Goal: Task Accomplishment & Management: Complete application form

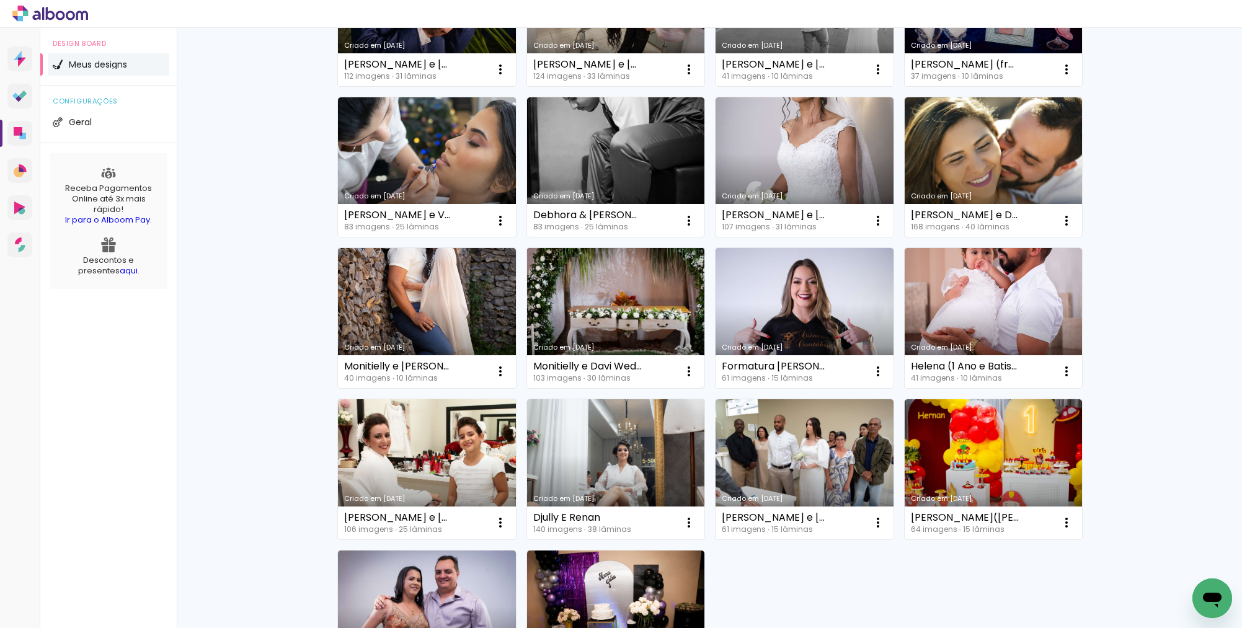
scroll to position [668, 0]
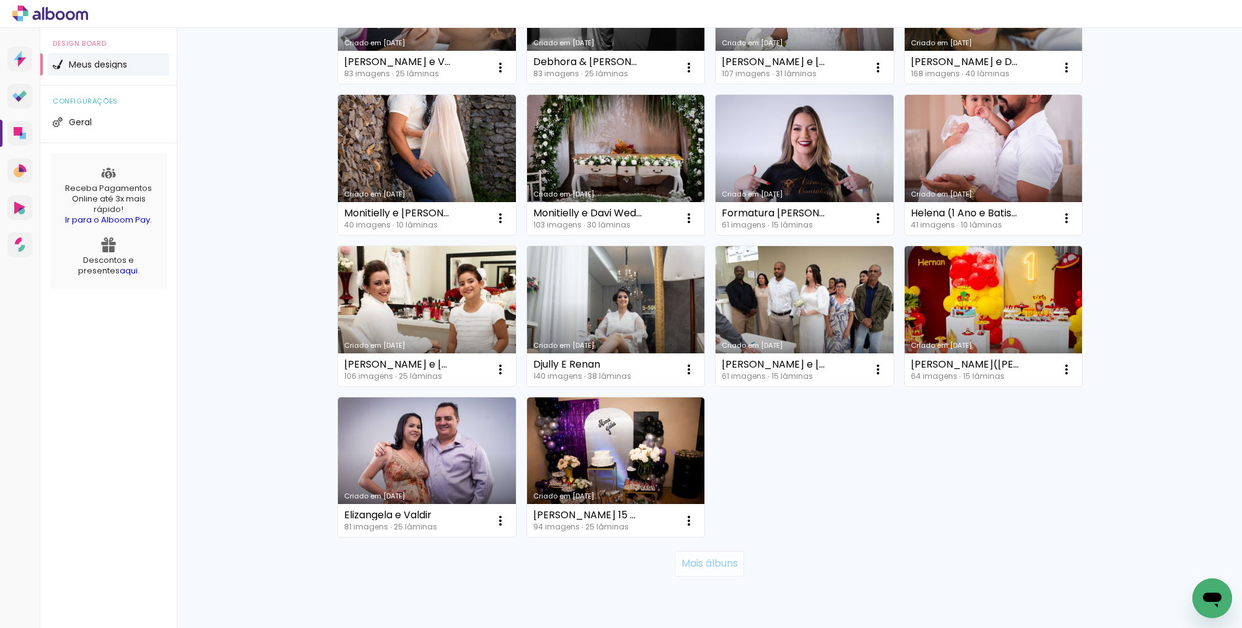
click at [0, 0] on slot "Mais álbuns" at bounding box center [0, 0] width 0 height 0
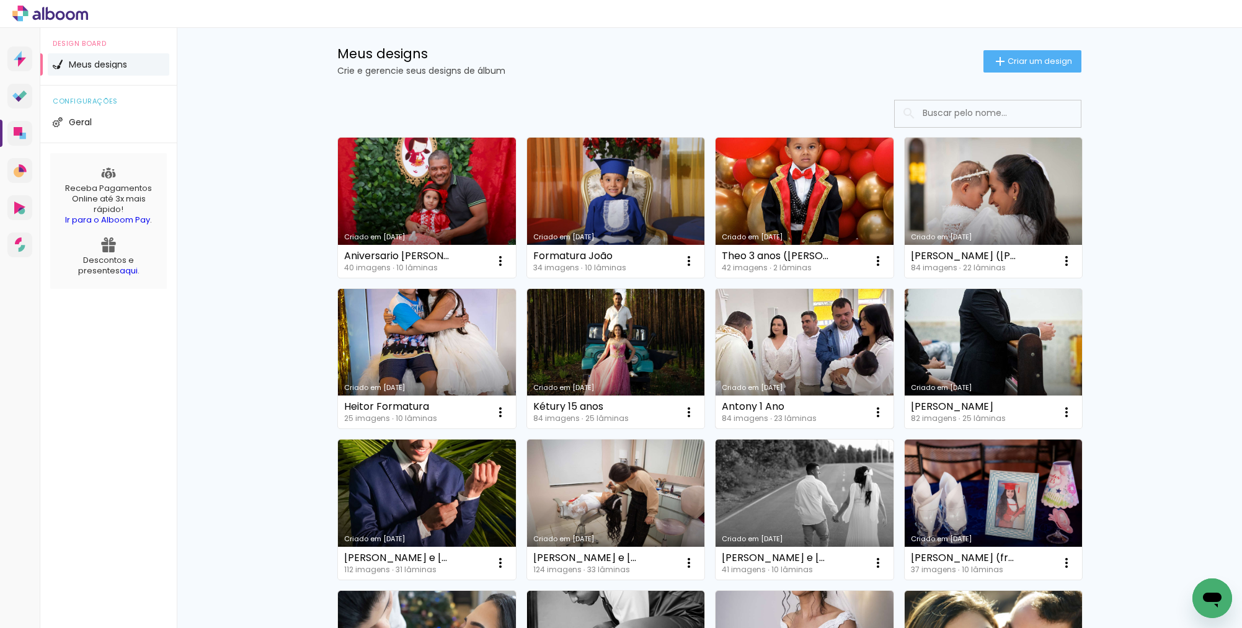
scroll to position [0, 0]
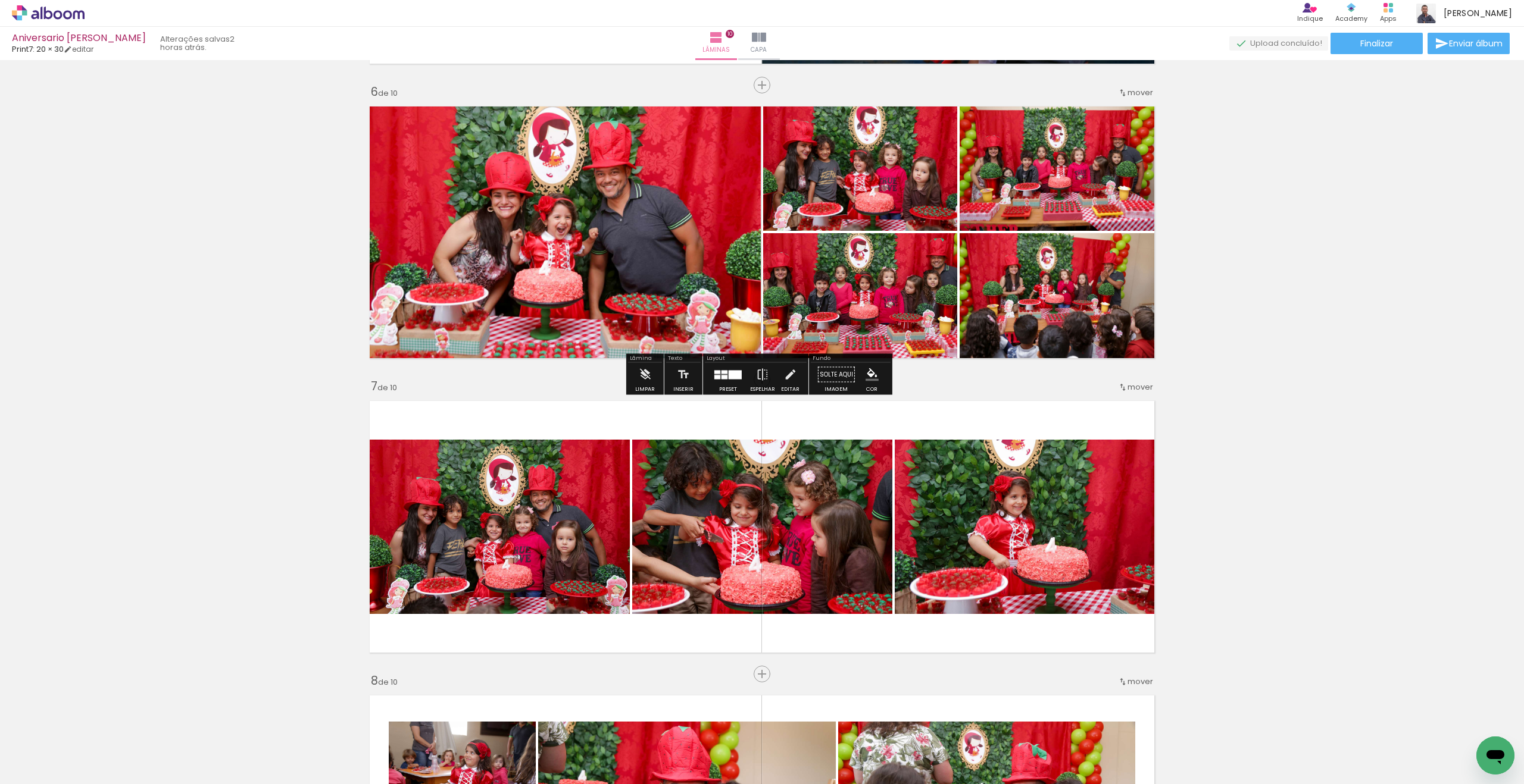
scroll to position [1468, 0]
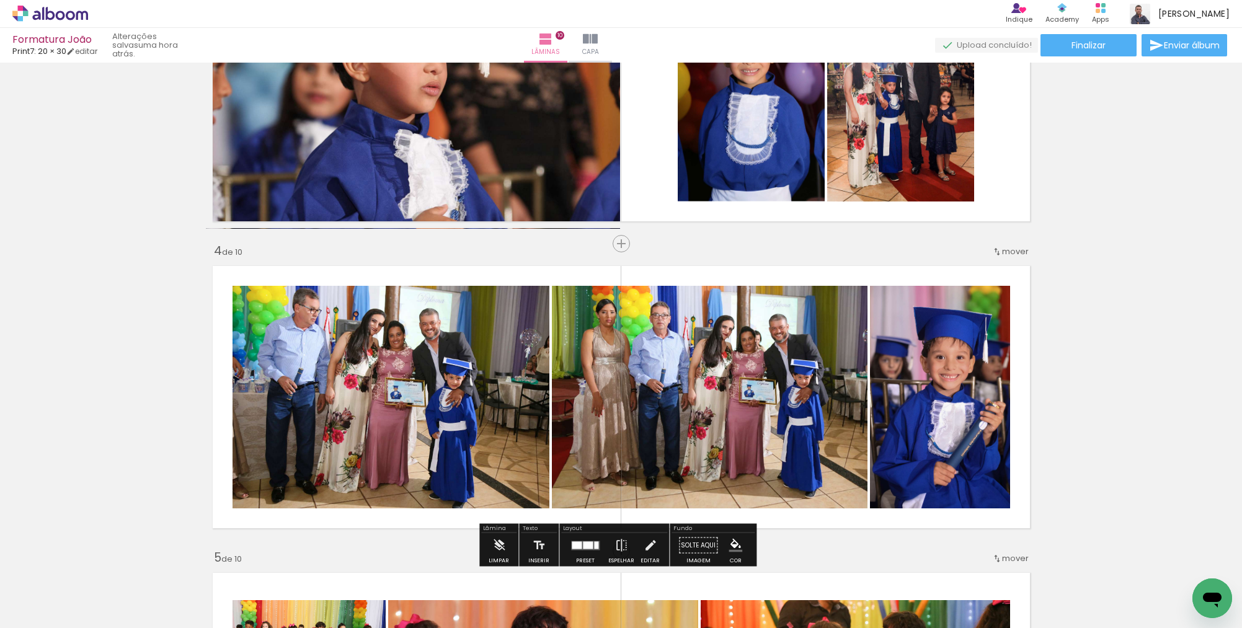
scroll to position [783, 0]
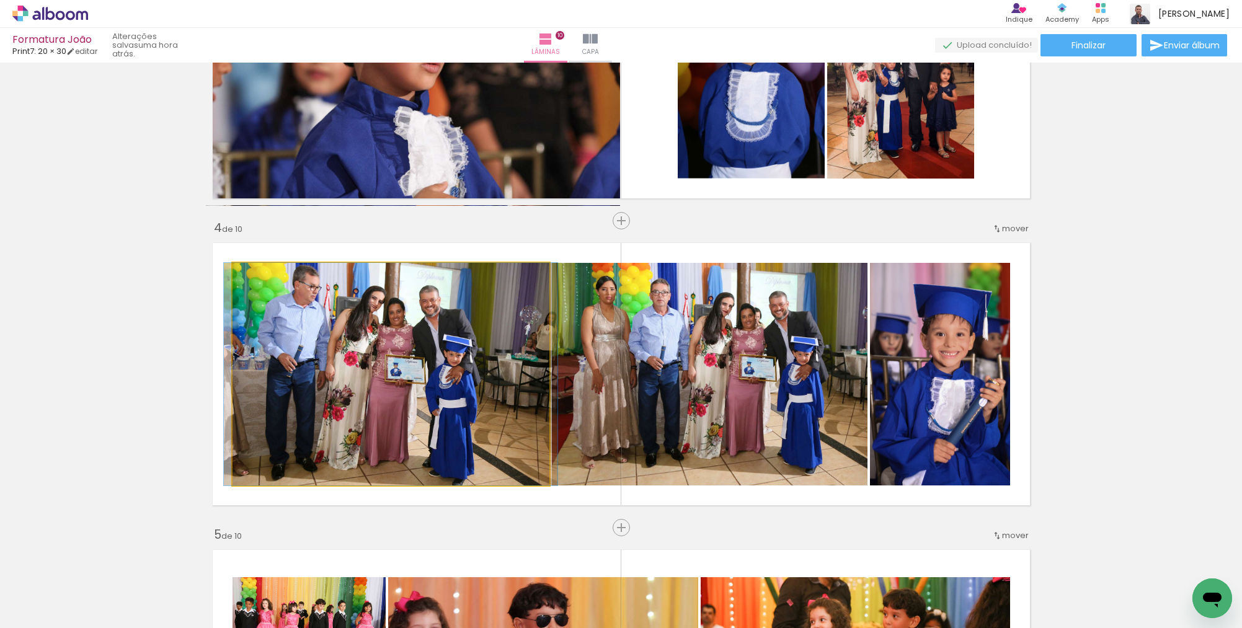
click at [445, 389] on quentale-photo at bounding box center [391, 374] width 317 height 223
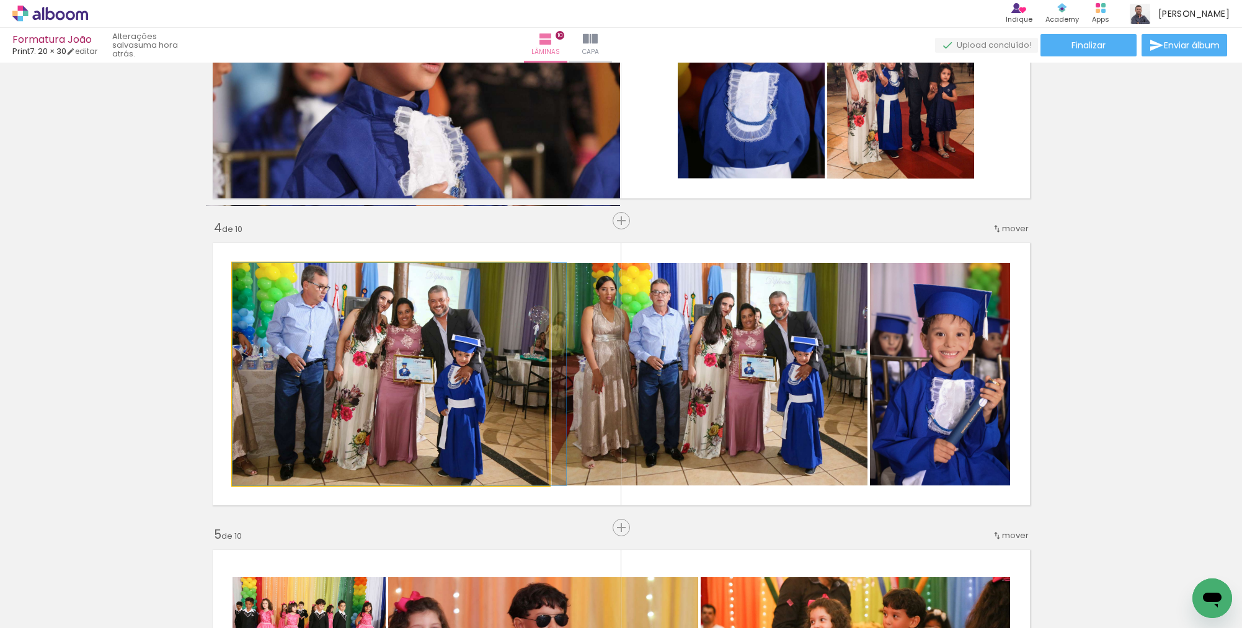
drag, startPoint x: 476, startPoint y: 379, endPoint x: 482, endPoint y: 380, distance: 6.2
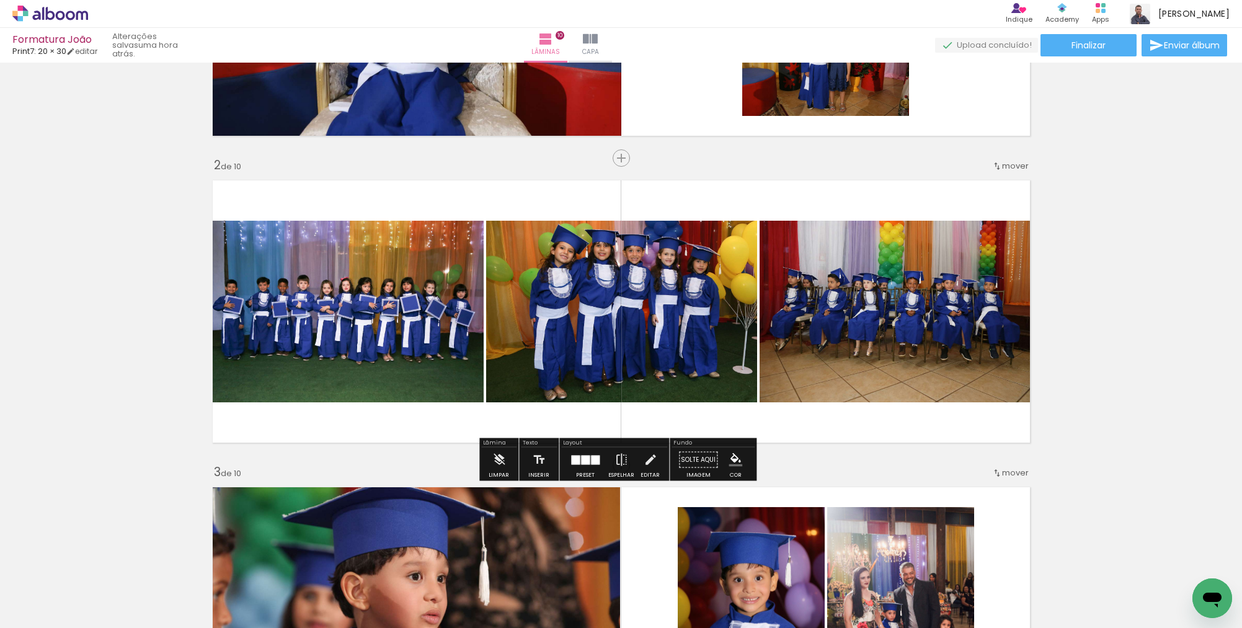
scroll to position [223, 0]
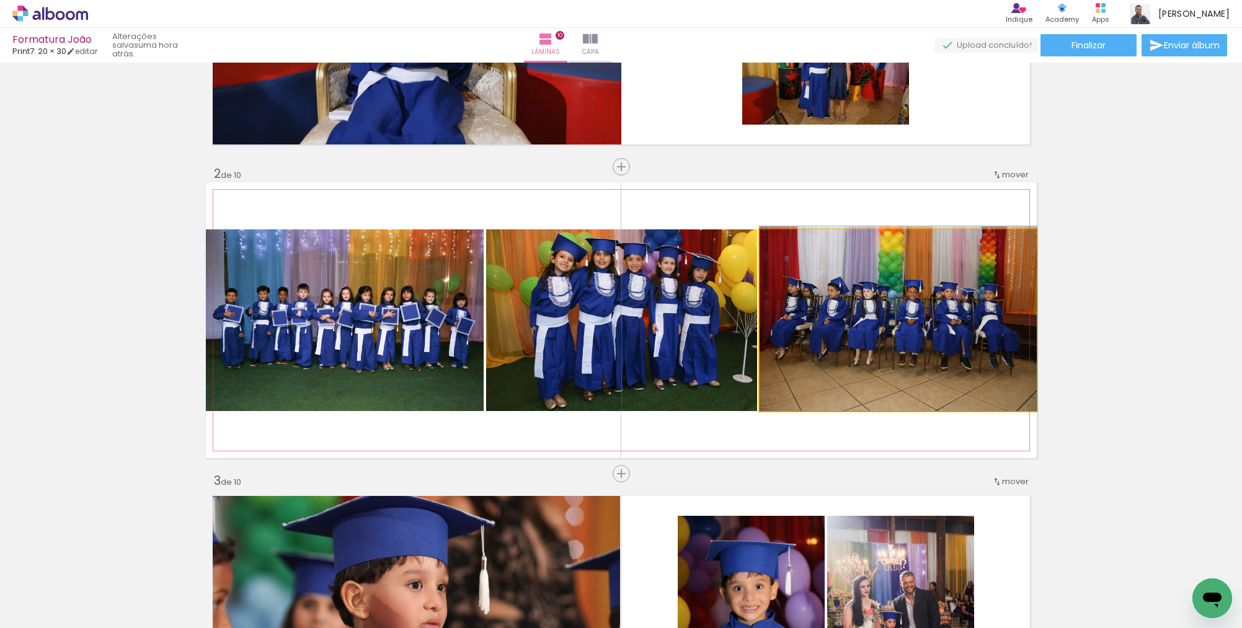
click at [816, 311] on quentale-photo at bounding box center [898, 320] width 277 height 182
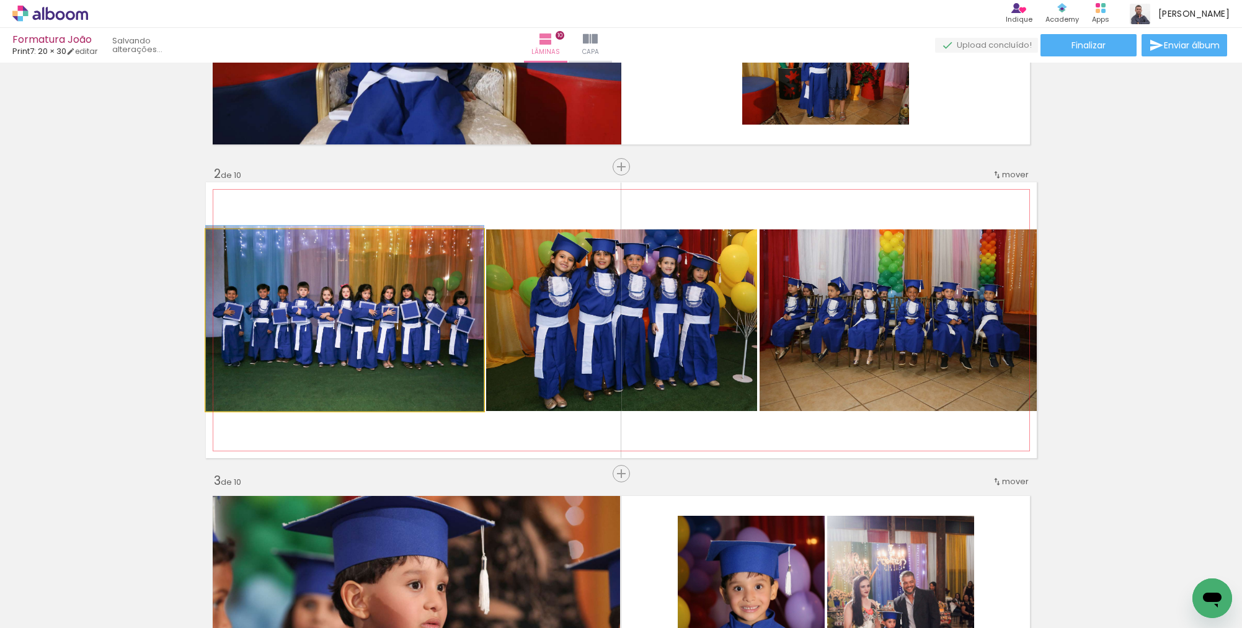
drag, startPoint x: 420, startPoint y: 302, endPoint x: 429, endPoint y: 300, distance: 8.3
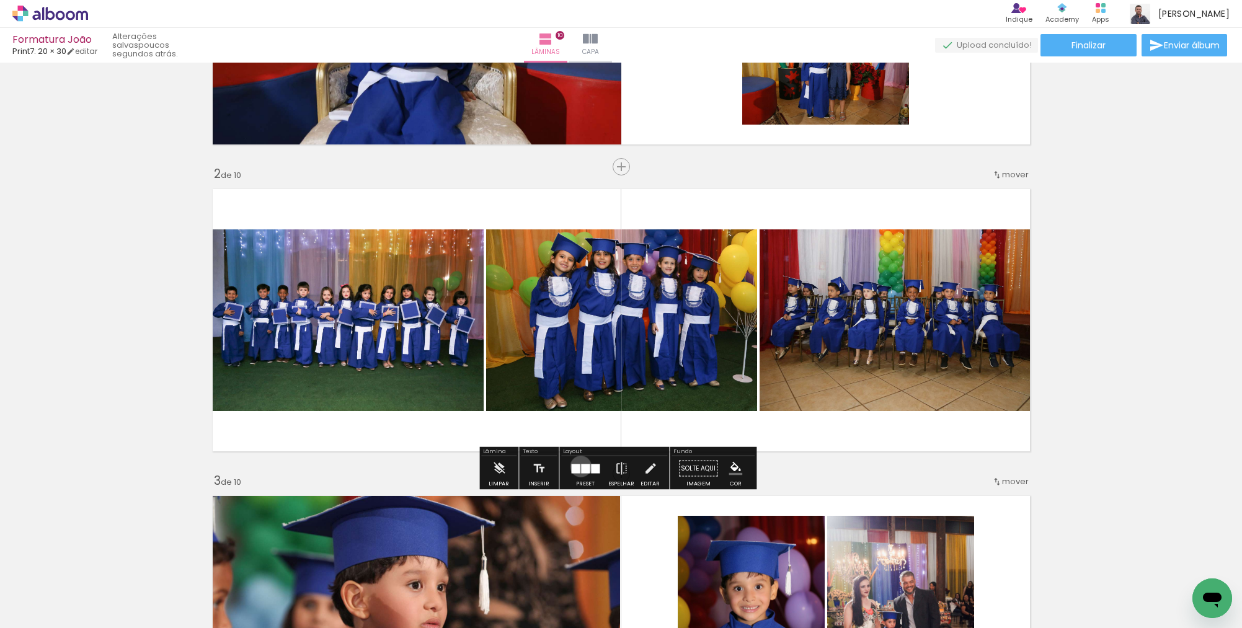
click at [581, 466] on div at bounding box center [585, 468] width 9 height 9
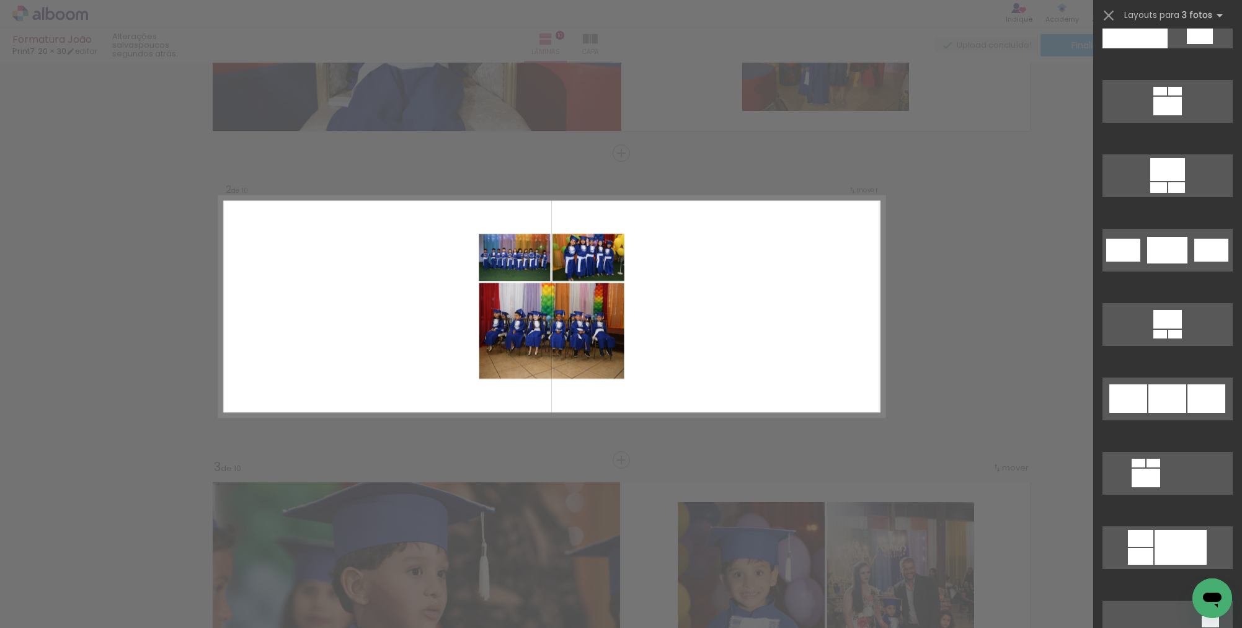
scroll to position [2429, 0]
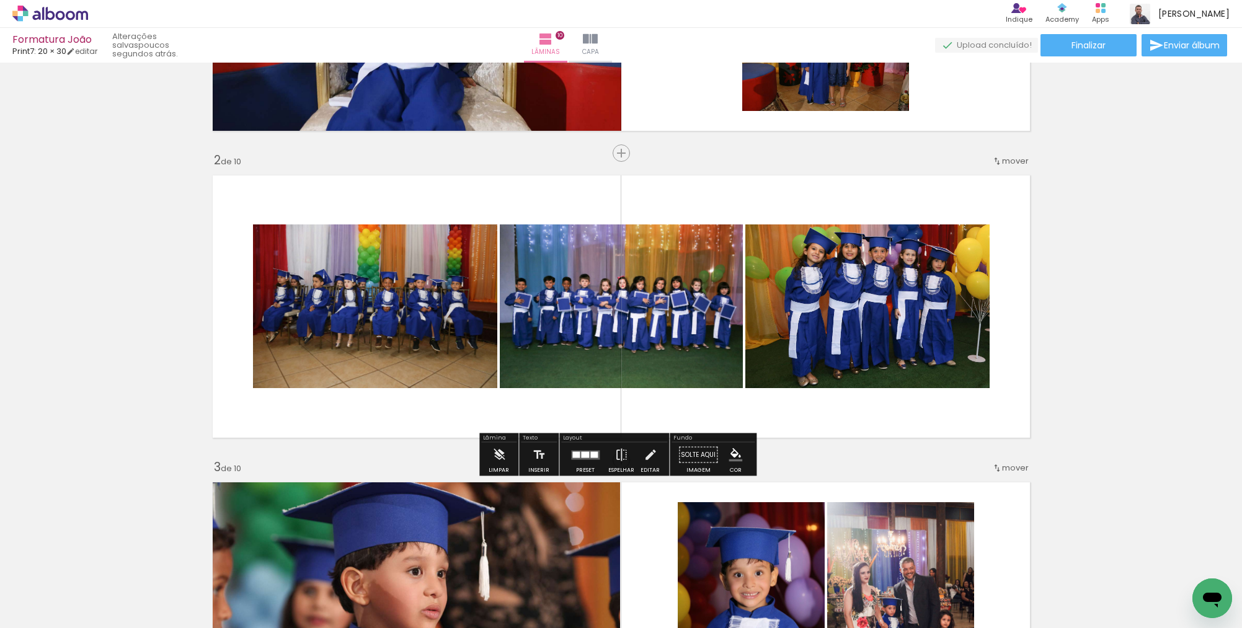
drag, startPoint x: 613, startPoint y: 337, endPoint x: 417, endPoint y: 313, distance: 198.1
click at [0, 0] on slot at bounding box center [0, 0] width 0 height 0
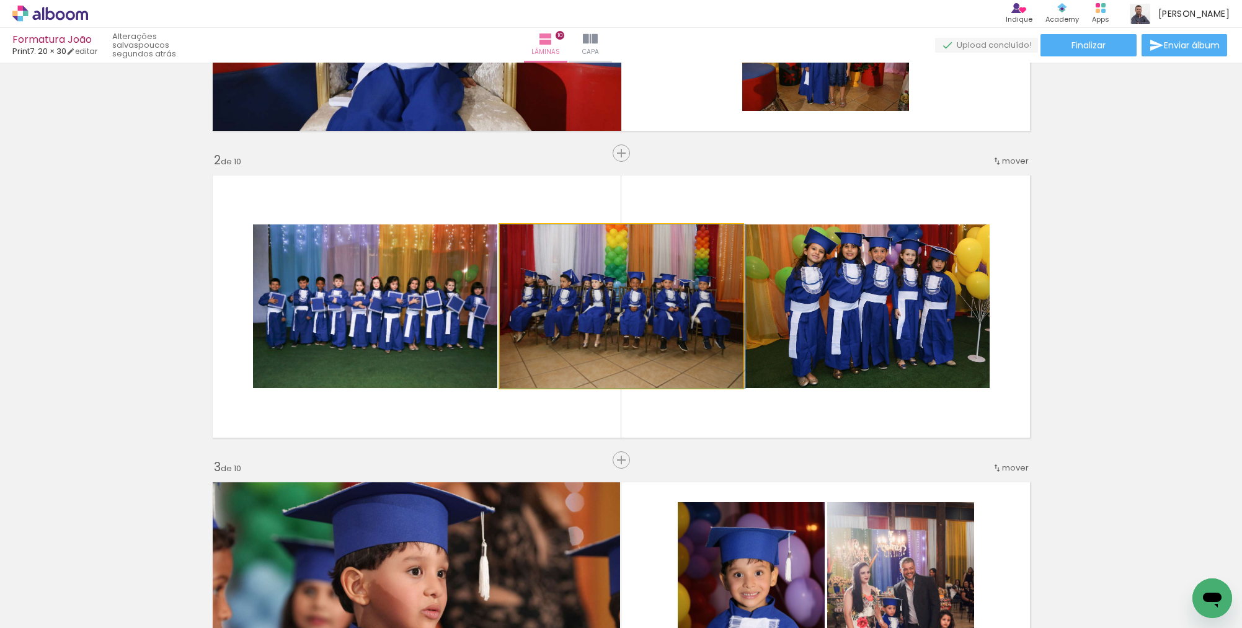
drag, startPoint x: 605, startPoint y: 315, endPoint x: 797, endPoint y: 314, distance: 192.3
click at [0, 0] on slot at bounding box center [0, 0] width 0 height 0
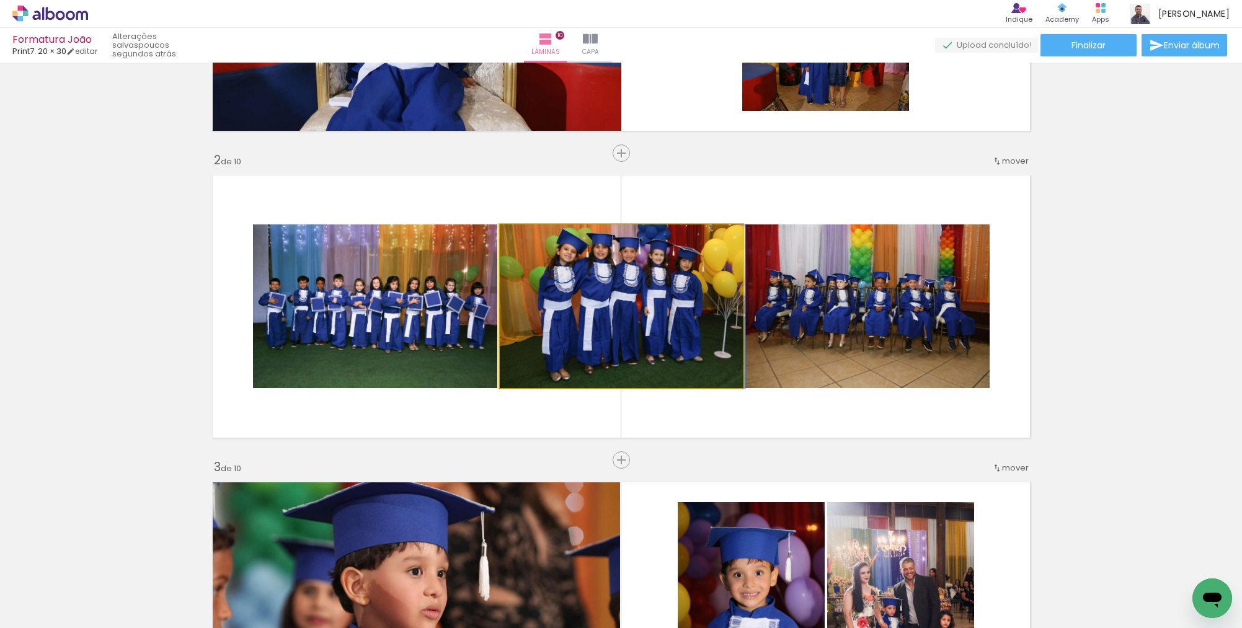
drag, startPoint x: 677, startPoint y: 325, endPoint x: 694, endPoint y: 327, distance: 16.8
click at [523, 237] on div at bounding box center [528, 237] width 11 height 11
drag, startPoint x: 606, startPoint y: 311, endPoint x: 615, endPoint y: 309, distance: 9.5
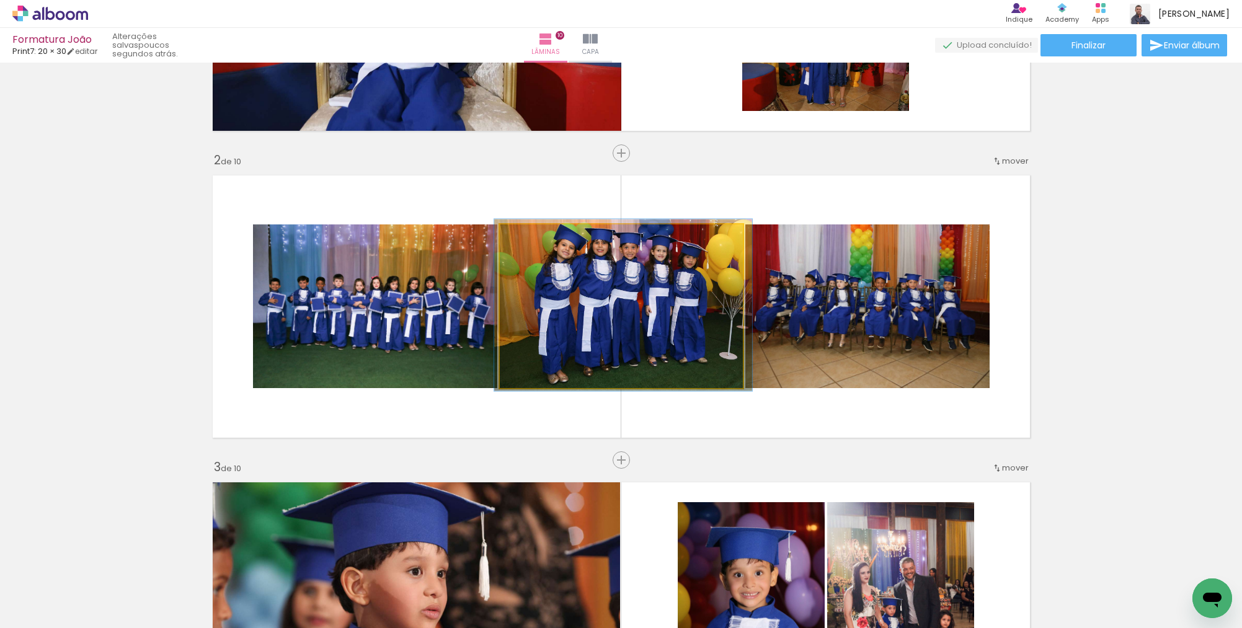
type paper-slider "105"
click at [527, 245] on div at bounding box center [531, 238] width 20 height 20
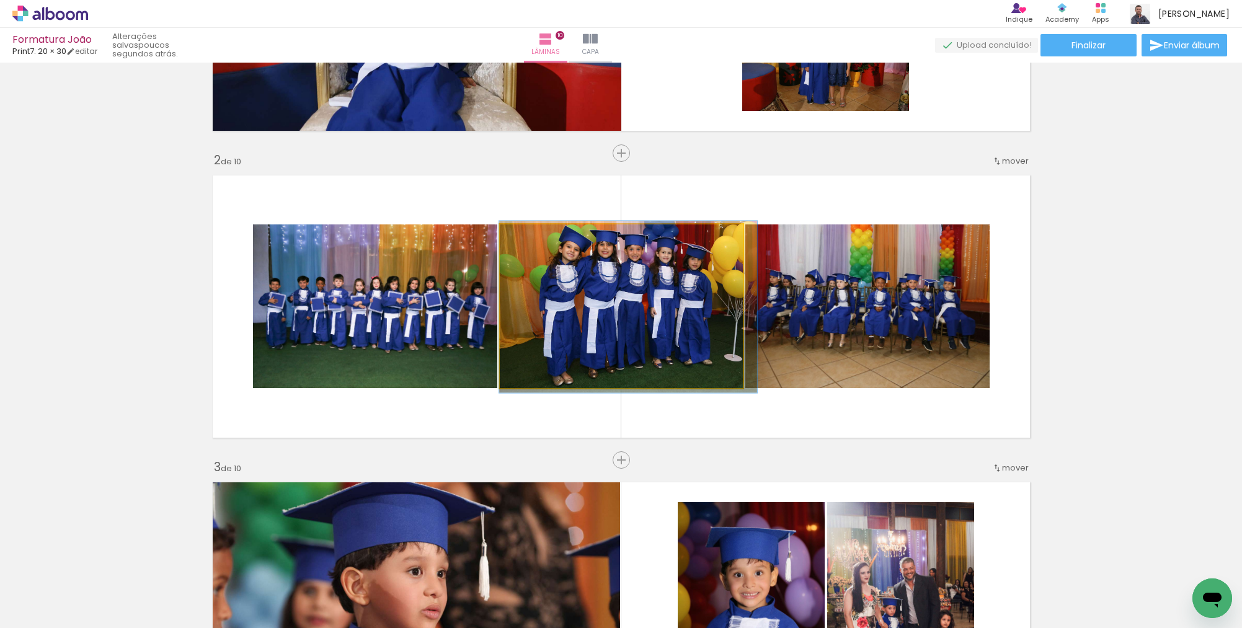
drag, startPoint x: 629, startPoint y: 306, endPoint x: 664, endPoint y: 308, distance: 34.8
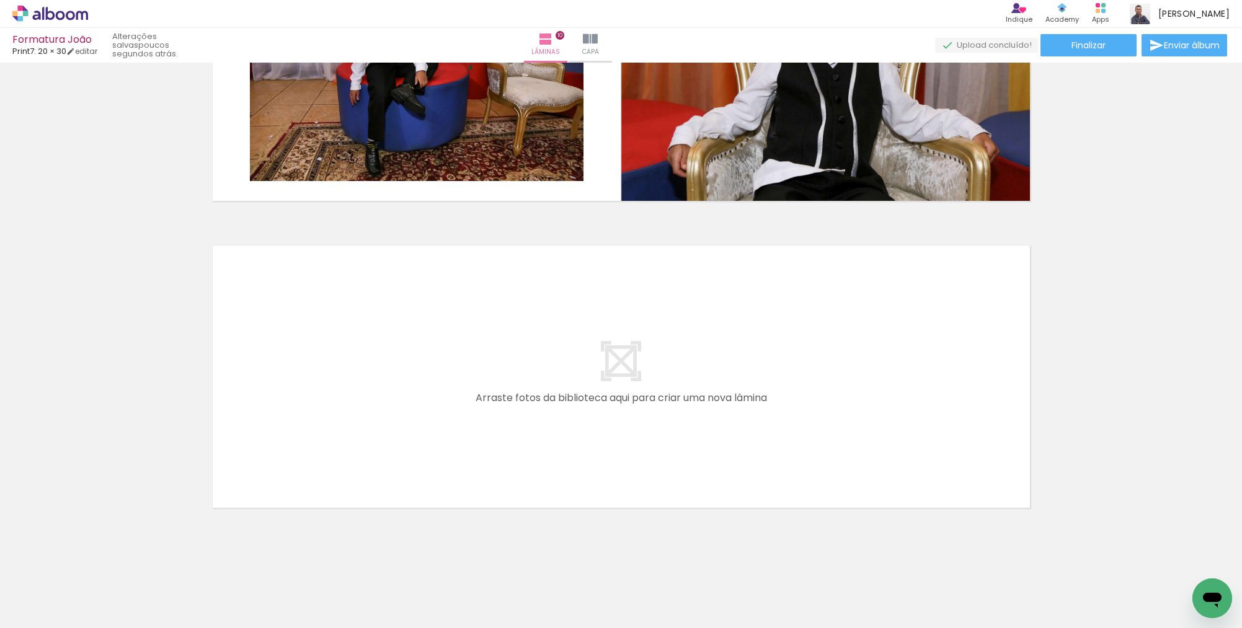
scroll to position [2937, 0]
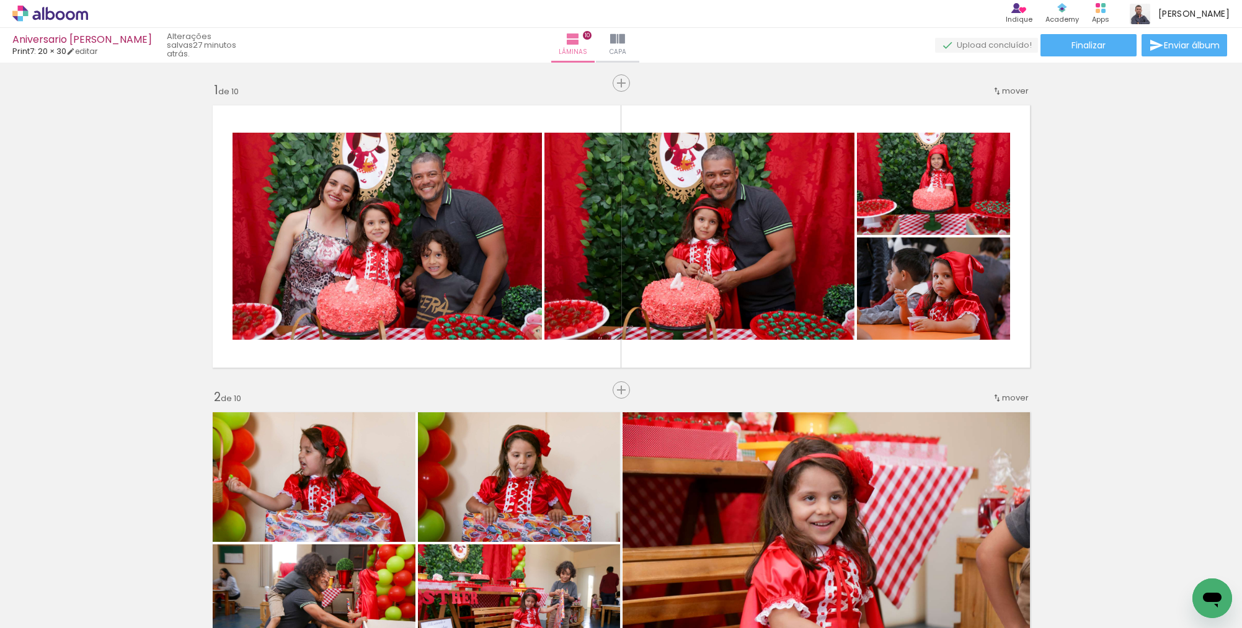
scroll to position [2734, 0]
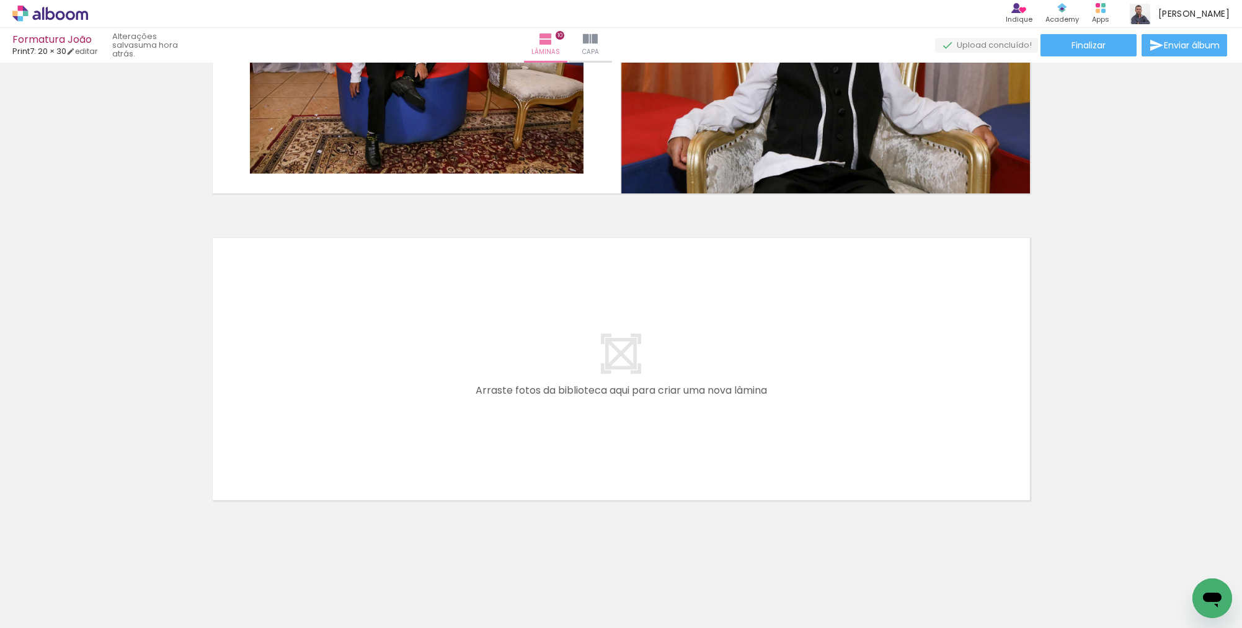
scroll to position [2429, 0]
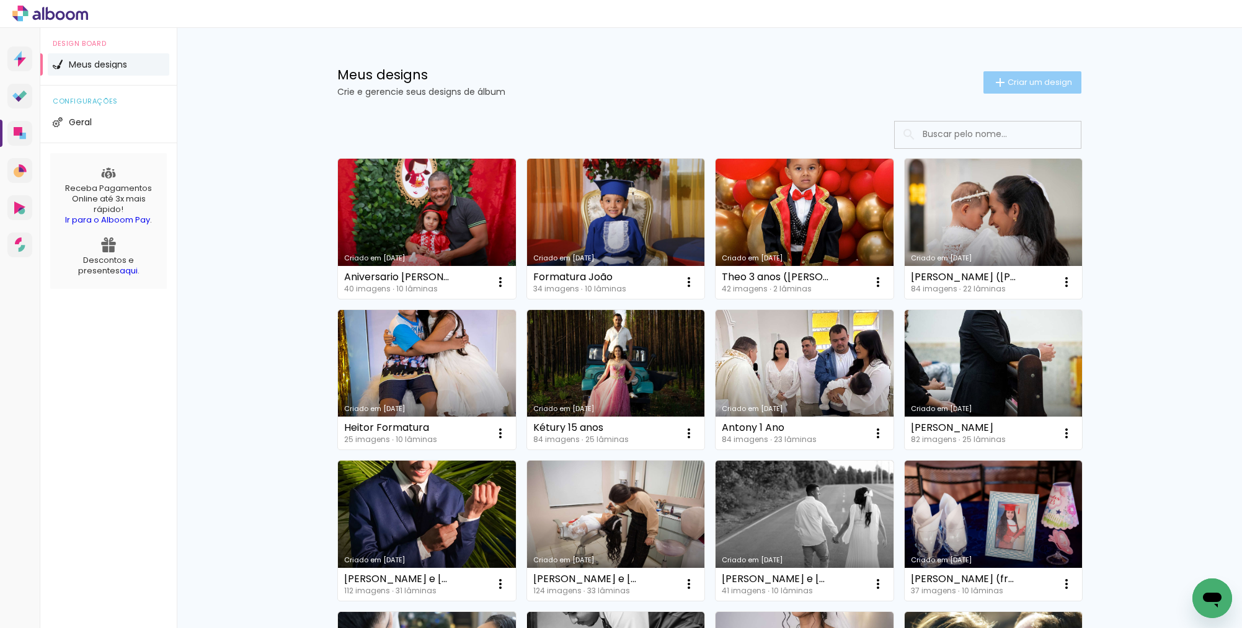
click at [993, 86] on iron-icon at bounding box center [1000, 82] width 15 height 15
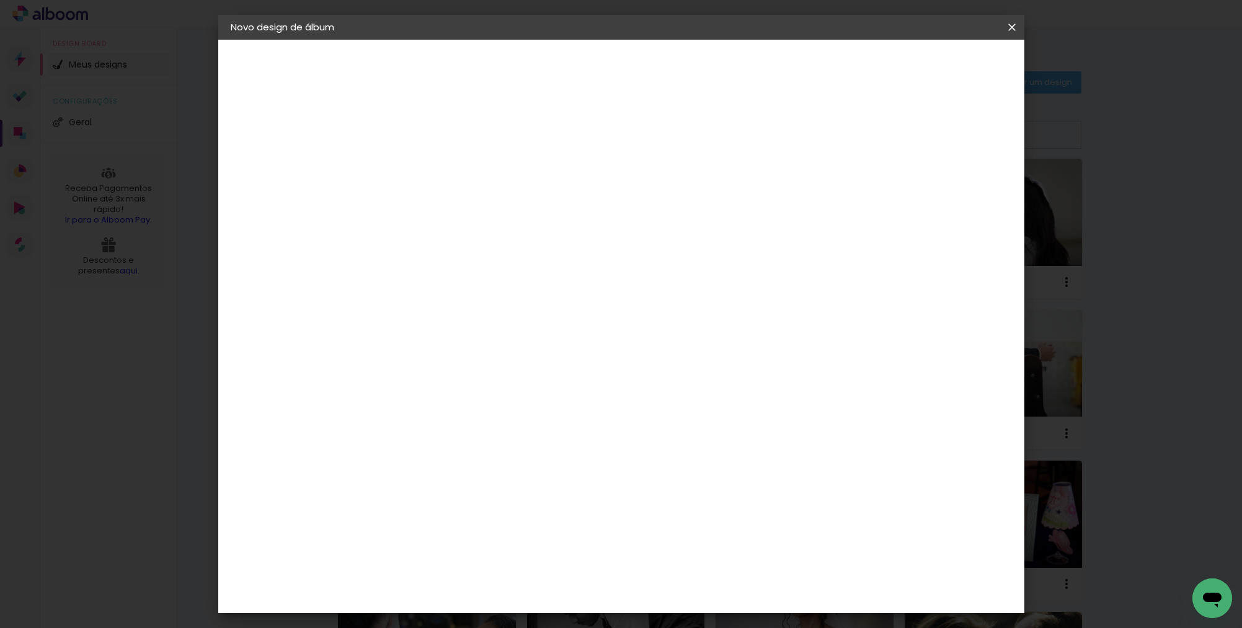
click at [434, 172] on input at bounding box center [434, 166] width 0 height 19
type input "Aniversario"
type paper-input "Aniversario"
type input "Aniversario João"
type paper-input "Aniversario João"
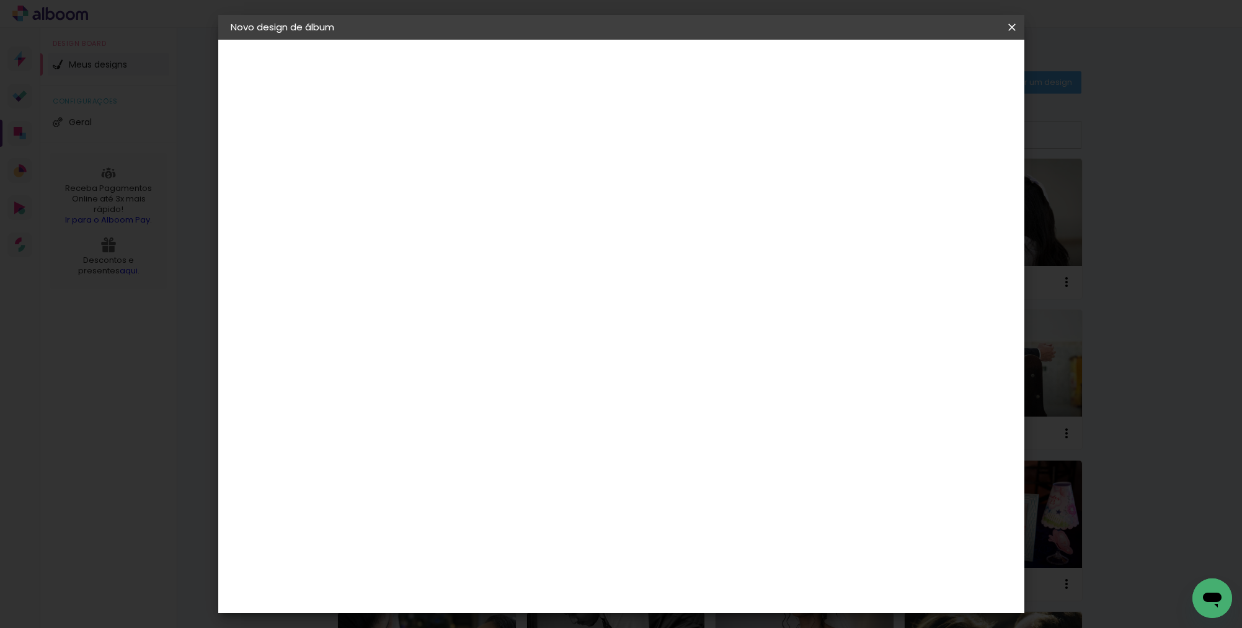
click at [561, 66] on paper-button "Avançar" at bounding box center [530, 65] width 61 height 21
click at [665, 74] on paper-button "Avançar" at bounding box center [635, 65] width 61 height 21
click at [517, 325] on span "20 × 30" at bounding box center [489, 337] width 58 height 25
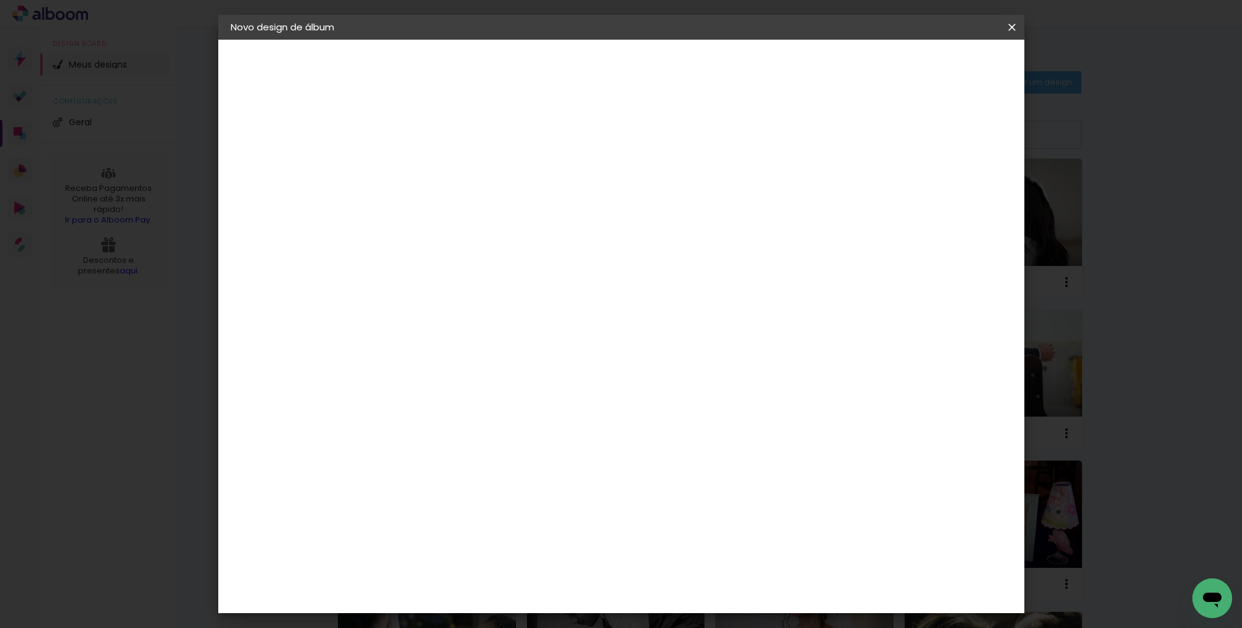
click at [0, 0] on slot "Avançar" at bounding box center [0, 0] width 0 height 0
click at [935, 67] on span "Iniciar design" at bounding box center [906, 65] width 56 height 9
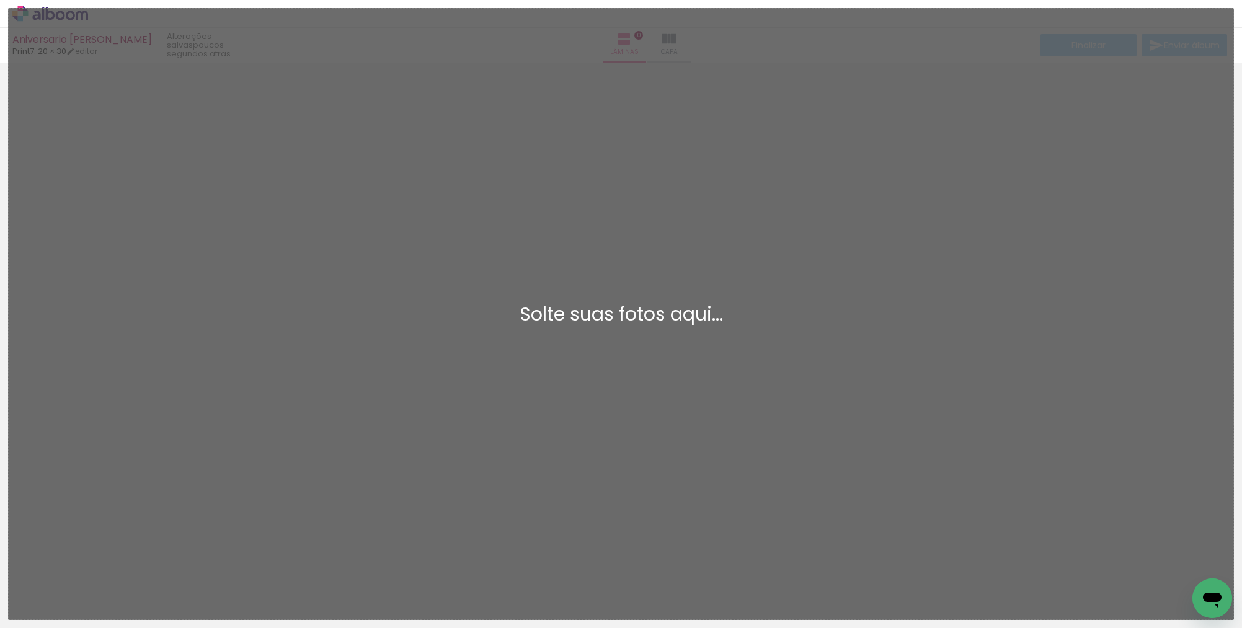
click at [794, 246] on div "Adicionar Fotos Solte suas fotos aqui..." at bounding box center [621, 314] width 1225 height 611
